Goal: Check status

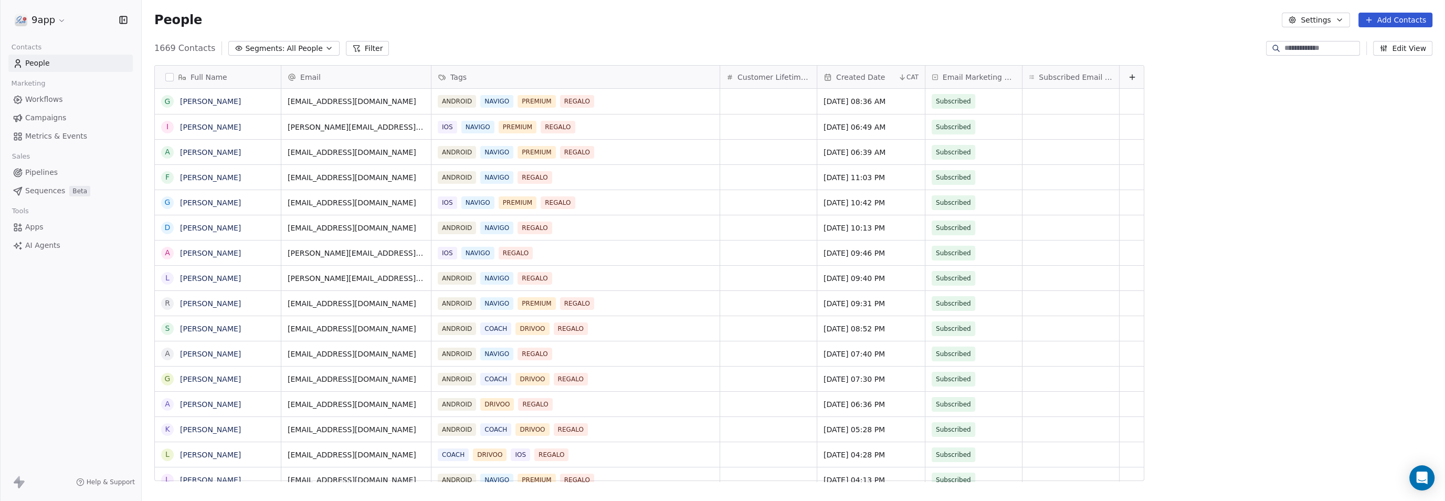
scroll to position [10, 9]
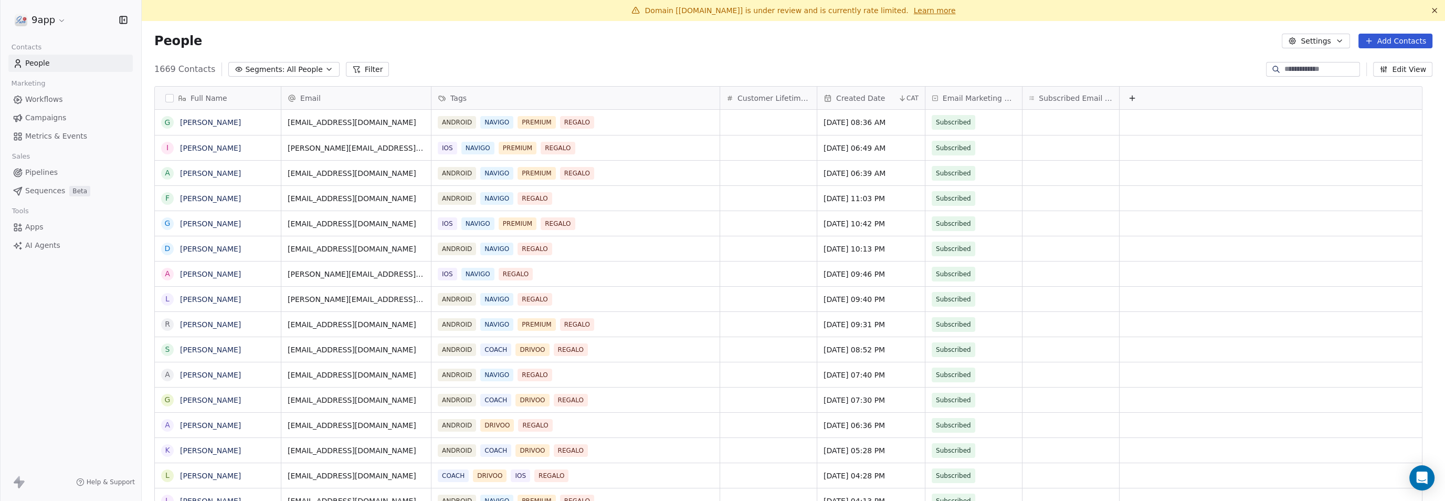
click at [914, 12] on link "Learn more" at bounding box center [935, 10] width 42 height 10
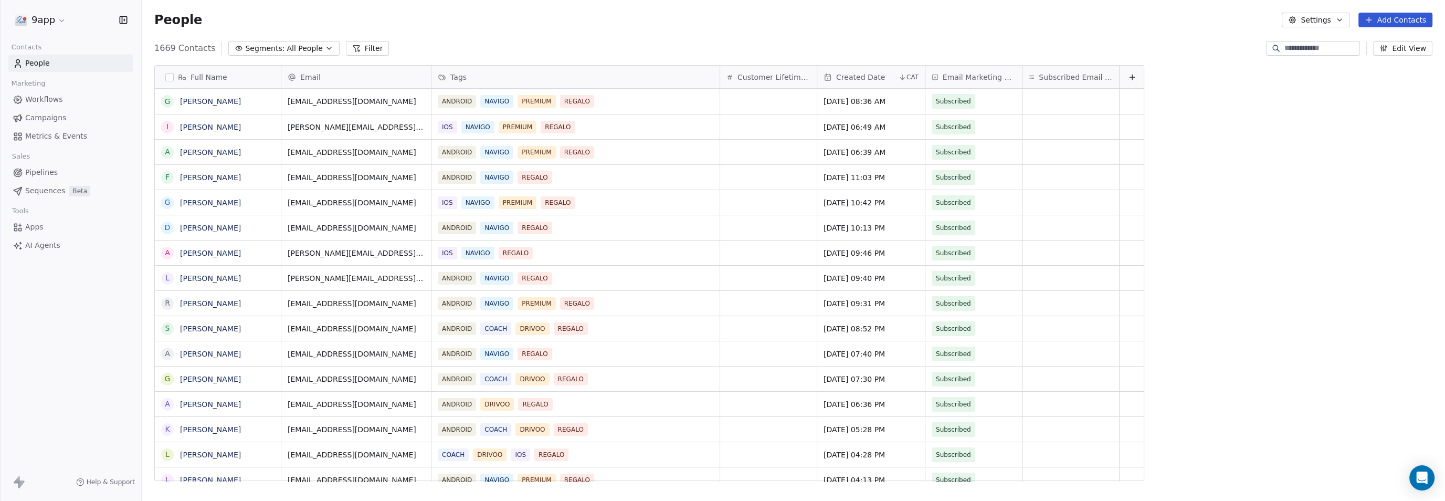
scroll to position [431, 1283]
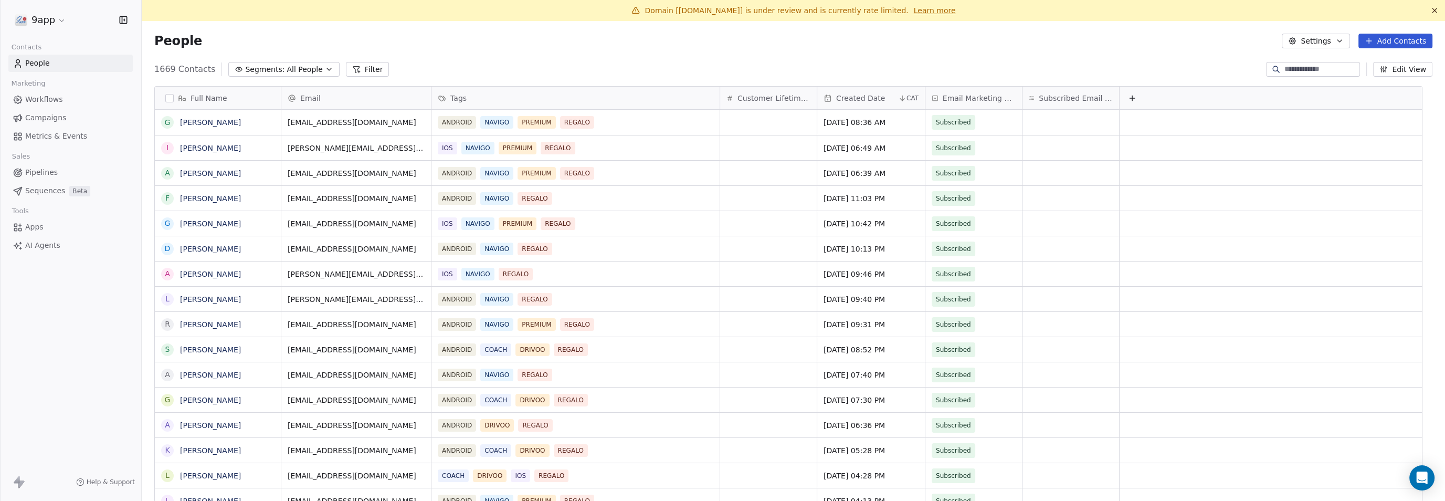
click at [914, 13] on link "Learn more" at bounding box center [935, 10] width 42 height 10
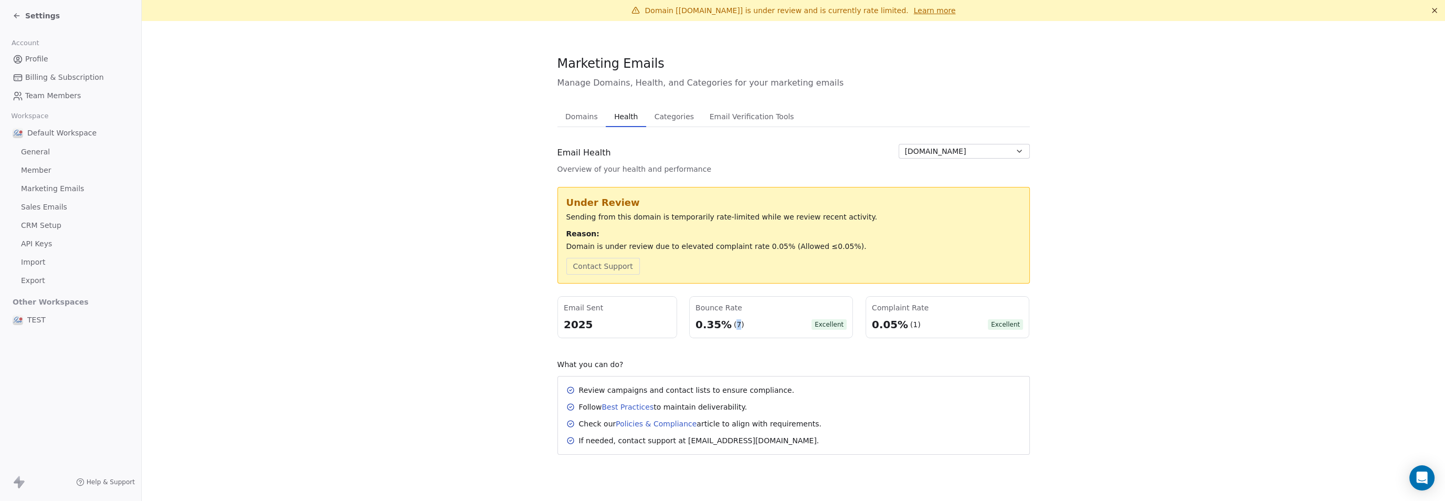
click at [737, 323] on div "(7)" at bounding box center [739, 324] width 10 height 10
drag, startPoint x: 595, startPoint y: 324, endPoint x: 561, endPoint y: 326, distance: 33.7
click at [561, 326] on div "Email Sent 2025" at bounding box center [617, 317] width 120 height 42
drag, startPoint x: 820, startPoint y: 323, endPoint x: 845, endPoint y: 320, distance: 25.4
click at [845, 320] on span "Excellent" at bounding box center [828, 324] width 35 height 10
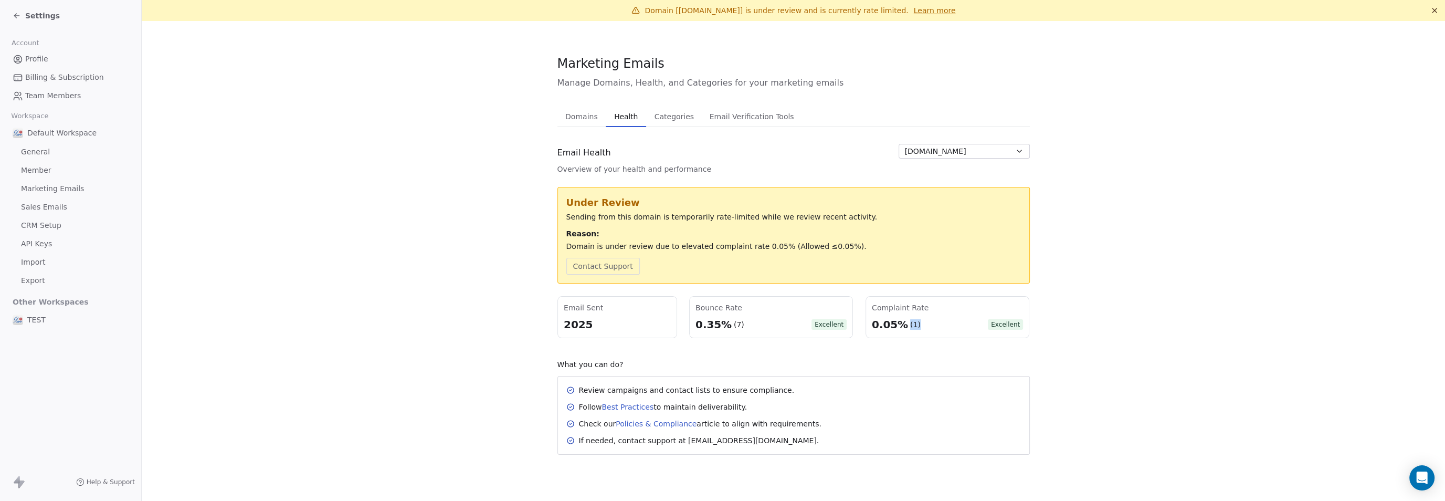
drag, startPoint x: 908, startPoint y: 325, endPoint x: 914, endPoint y: 324, distance: 5.8
click at [914, 324] on div "(1)" at bounding box center [915, 324] width 10 height 10
drag, startPoint x: 590, startPoint y: 323, endPoint x: 552, endPoint y: 318, distance: 38.6
click at [552, 318] on section "Marketing Emails Manage Domains, Health, and Categories for your marketing emai…" at bounding box center [793, 254] width 1303 height 467
click at [1003, 324] on span "Excellent" at bounding box center [1005, 324] width 35 height 10
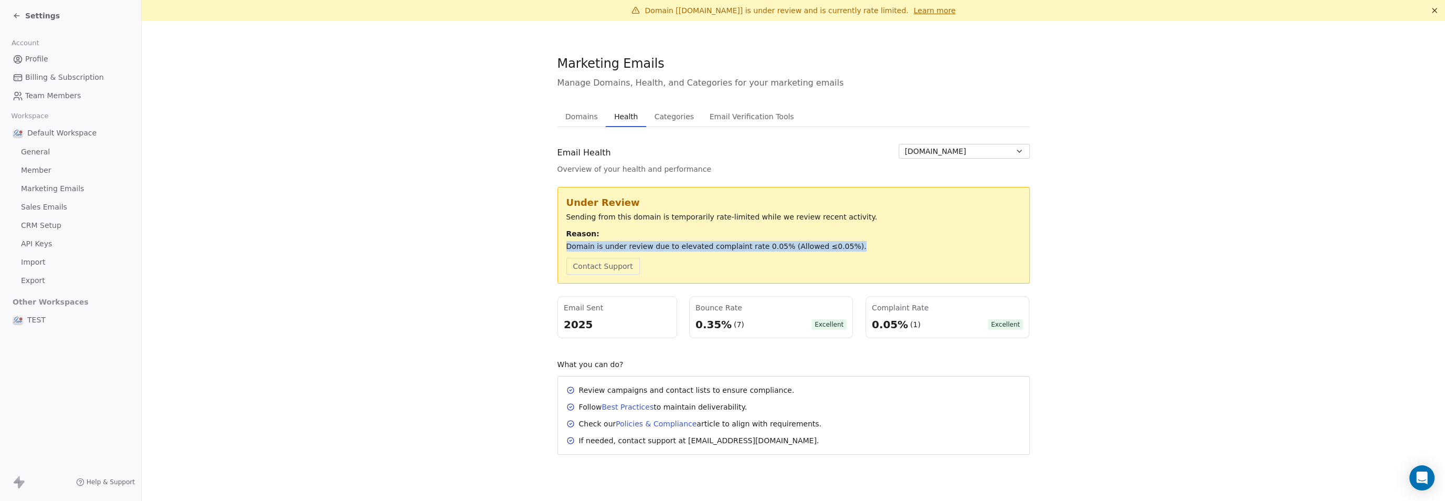
drag, startPoint x: 565, startPoint y: 248, endPoint x: 833, endPoint y: 242, distance: 268.7
click at [833, 242] on div "Under Review Sending from this domain is temporarily rate-limited while we revi…" at bounding box center [793, 235] width 472 height 97
copy div "Domain is under review due to elevated complaint rate 0.05% (Allowed ≤0.05%)."
click at [928, 111] on div "Domains Domains Health Health Categories Categories Email Verification Tools Em…" at bounding box center [793, 116] width 472 height 21
